Goal: Find specific page/section: Find specific page/section

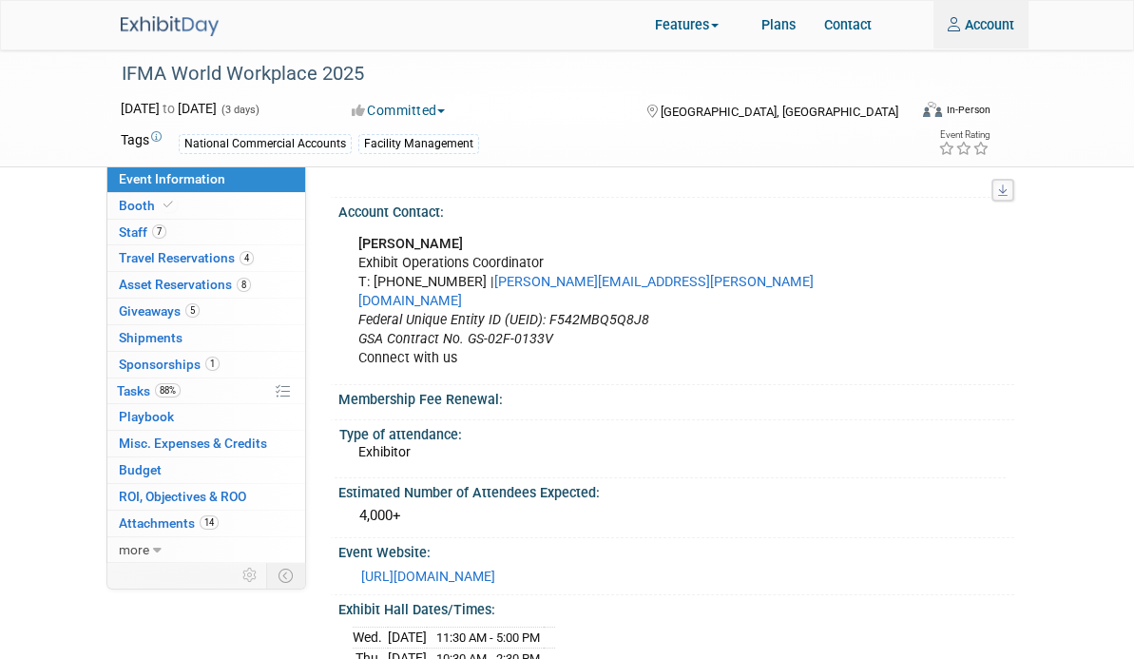
scroll to position [95, 0]
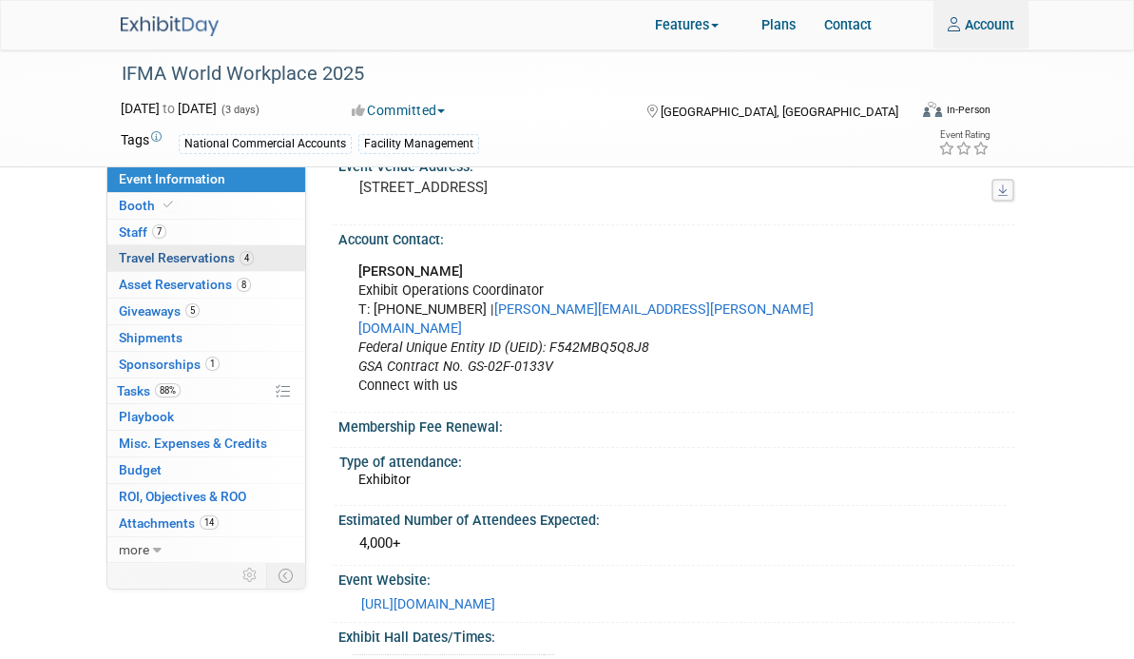
click at [119, 258] on span "Travel Reservations 4" at bounding box center [186, 257] width 135 height 15
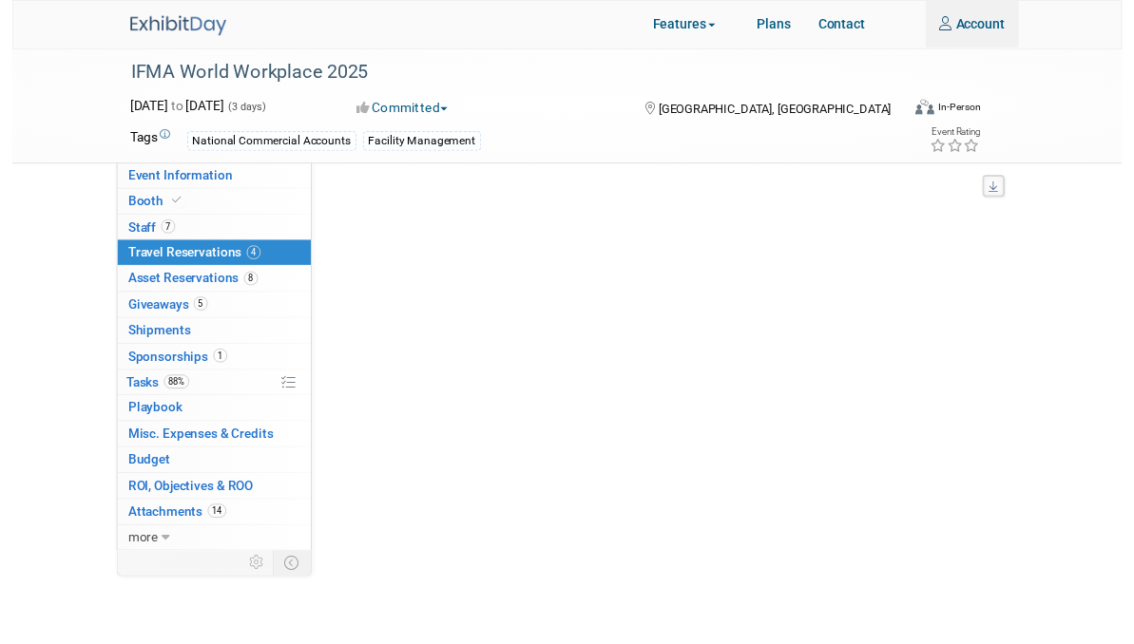
scroll to position [0, 0]
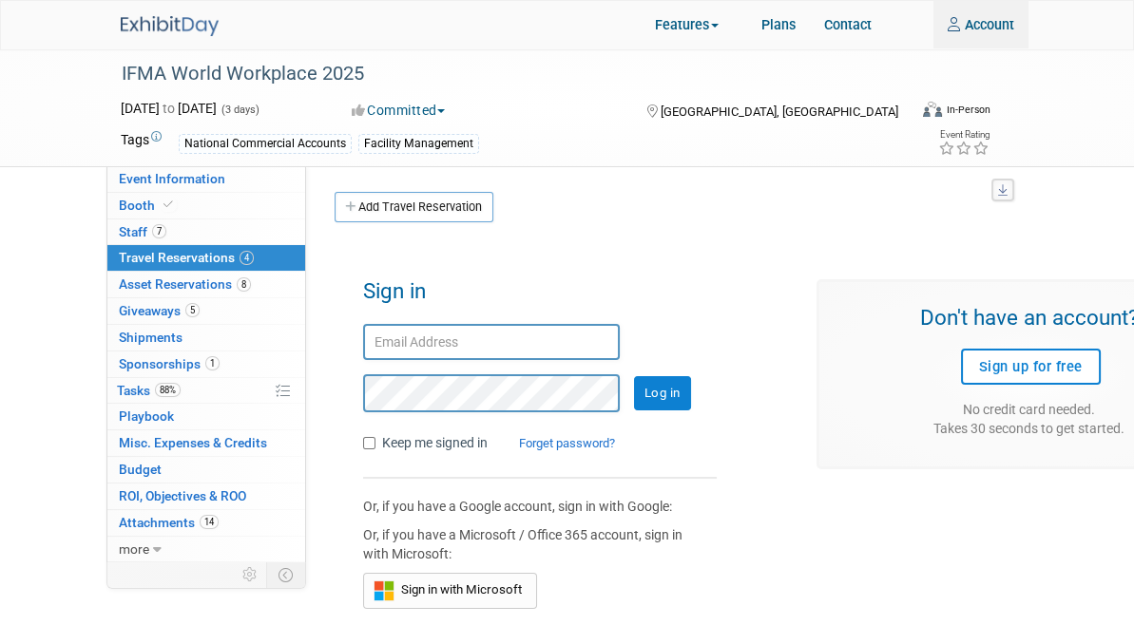
type input "[EMAIL_ADDRESS][DOMAIN_NAME]"
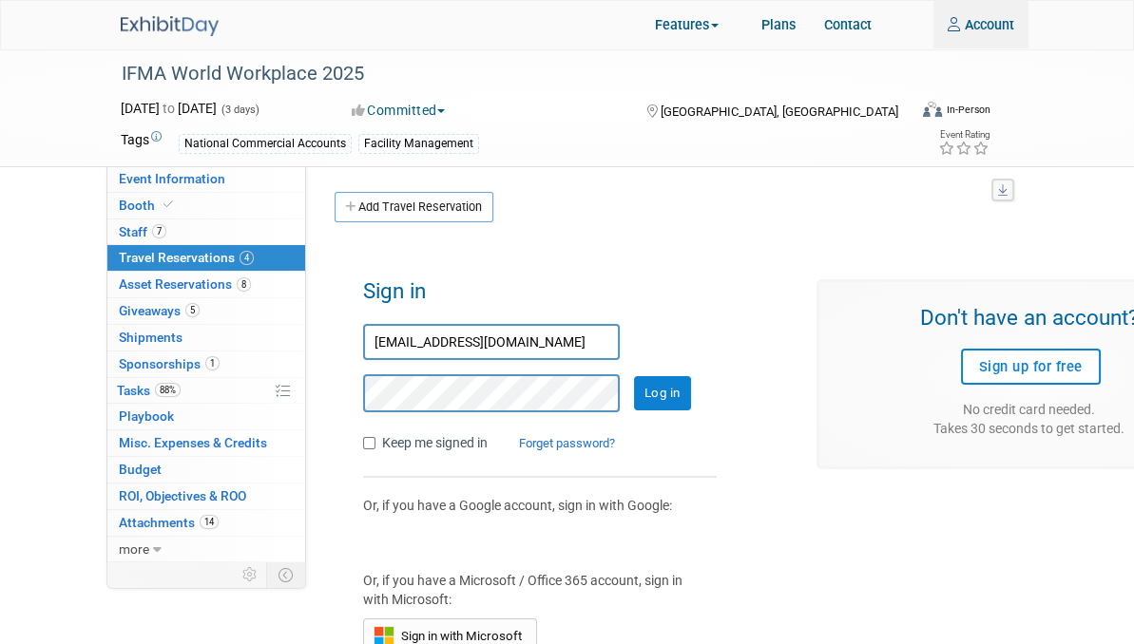
click at [634, 389] on input "Log in" at bounding box center [662, 393] width 57 height 34
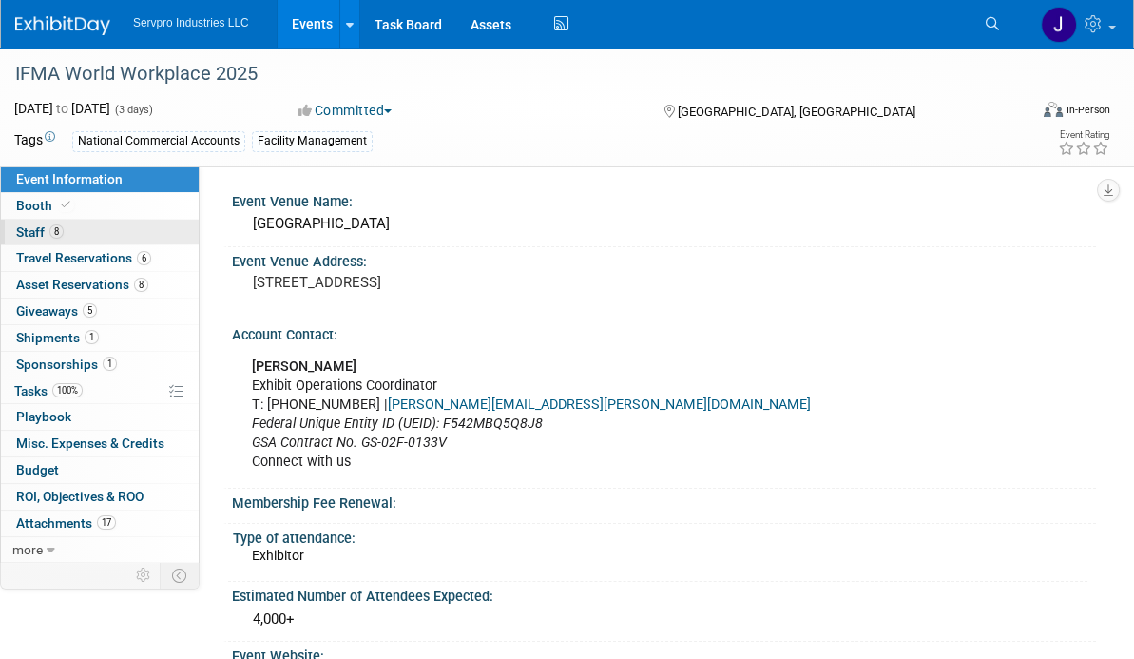
click at [36, 230] on span "Staff 8" at bounding box center [40, 231] width 48 height 15
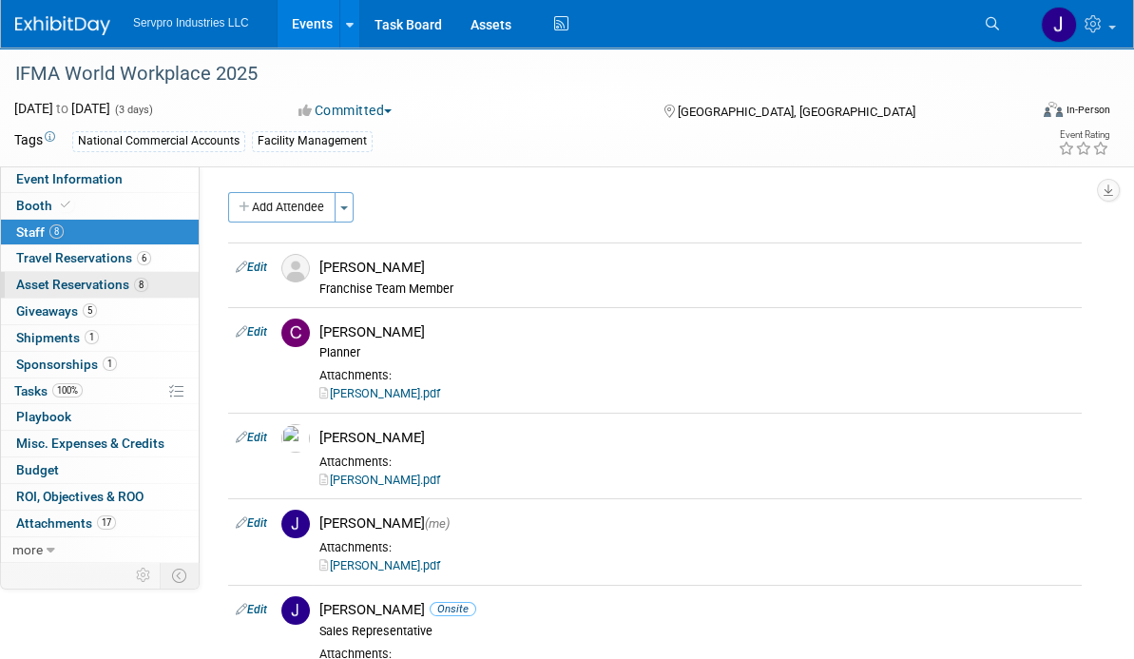
click at [71, 281] on span "Asset Reservations 8" at bounding box center [82, 284] width 132 height 15
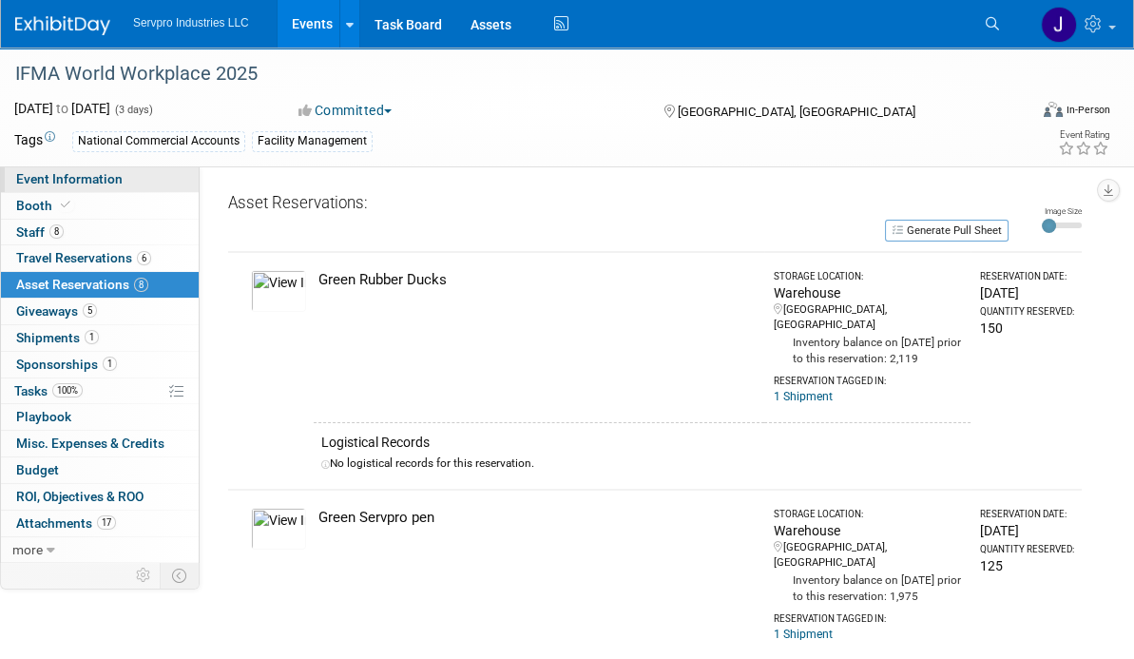
click at [63, 181] on span "Event Information" at bounding box center [69, 178] width 106 height 15
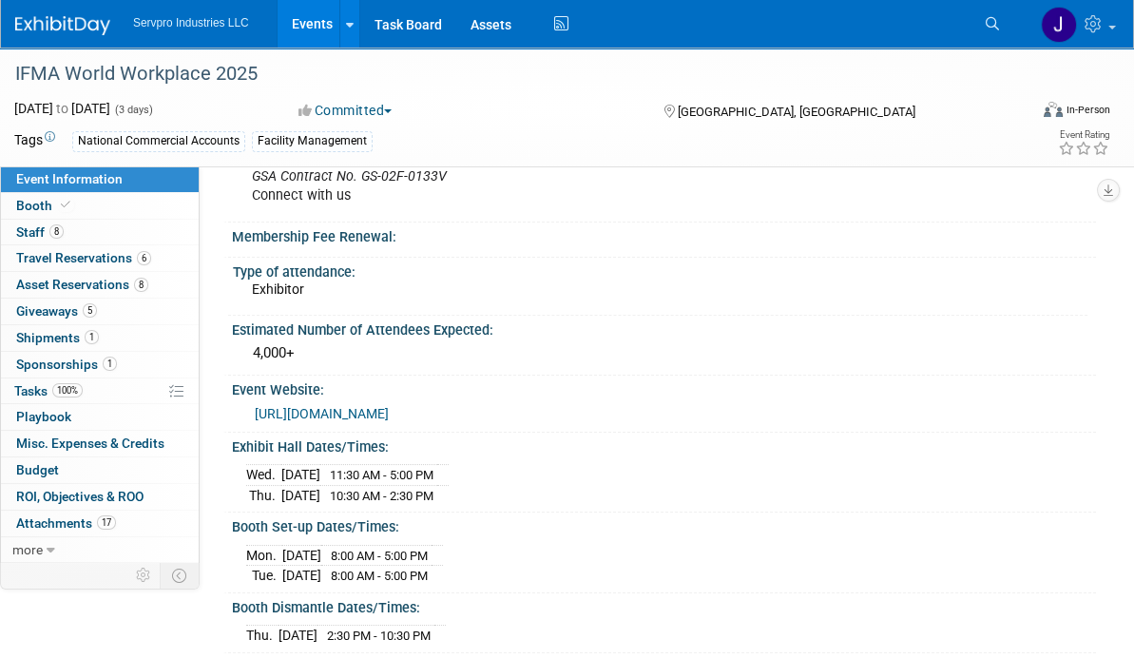
scroll to position [285, 0]
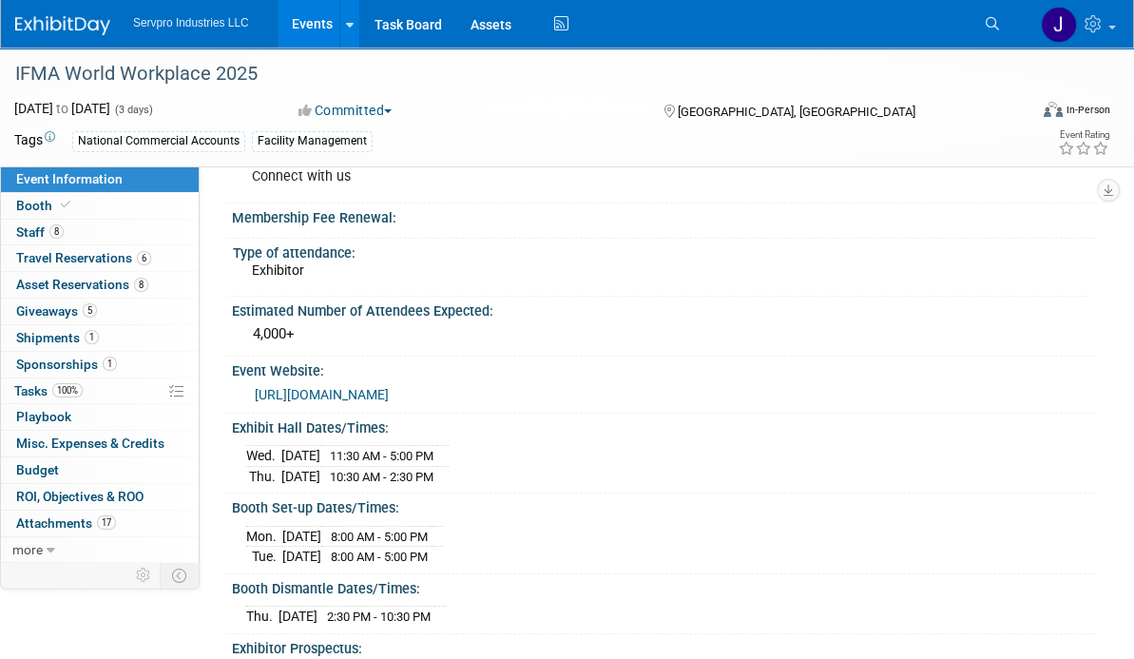
click at [363, 387] on link "[URL][DOMAIN_NAME]" at bounding box center [322, 394] width 134 height 15
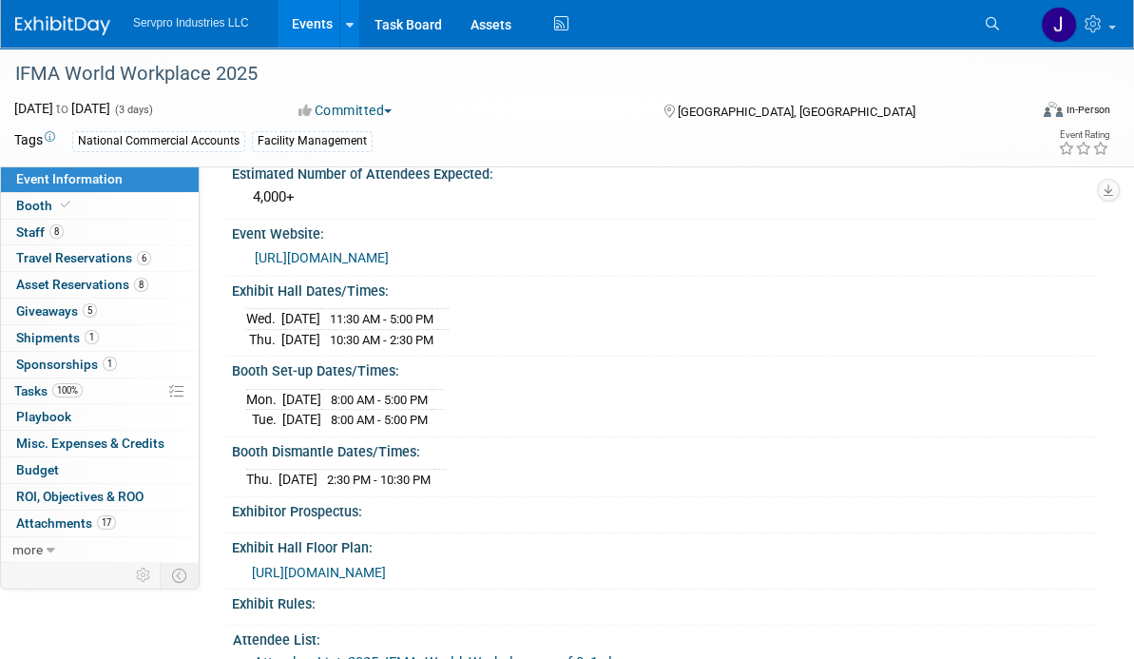
scroll to position [475, 0]
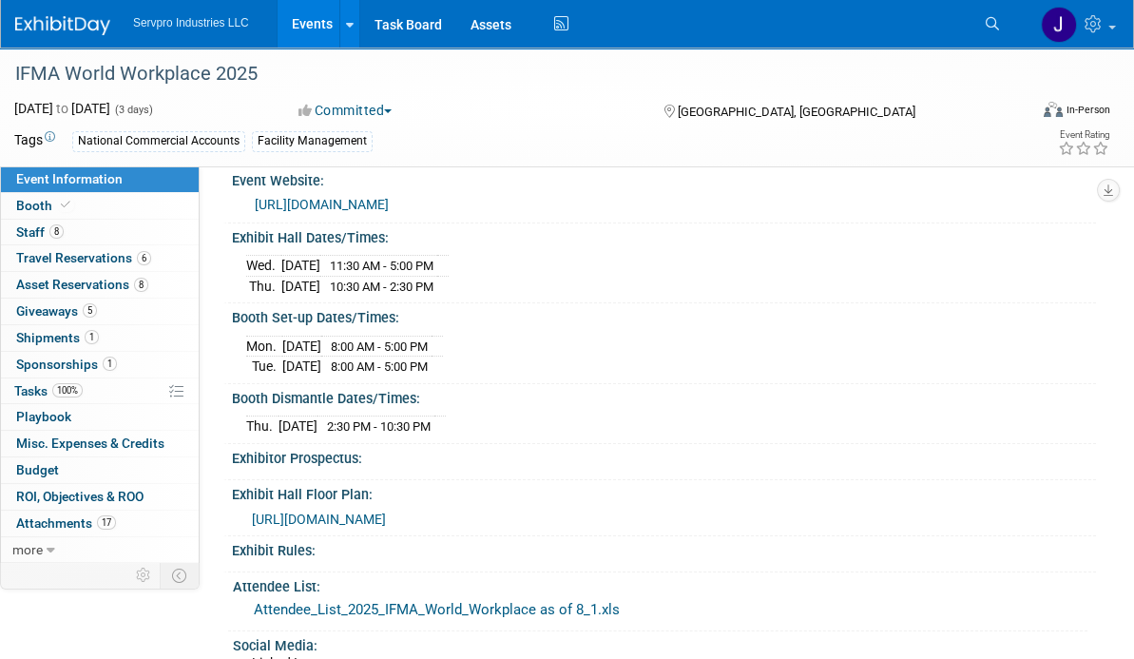
click at [833, 134] on div "National Commercial Accounts Facility Management" at bounding box center [491, 141] width 838 height 21
